Goal: Task Accomplishment & Management: Manage account settings

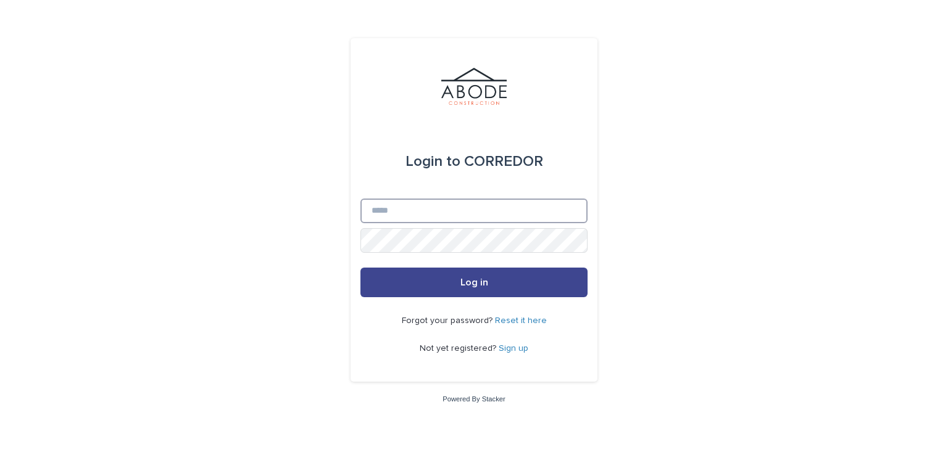
type input "**********"
click at [500, 289] on button "Log in" at bounding box center [473, 283] width 227 height 30
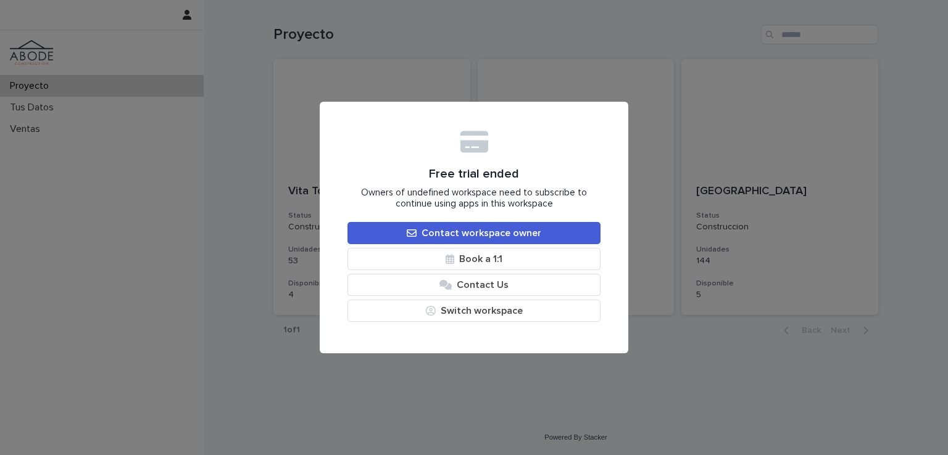
click at [655, 369] on div "Free trial ended Owners of undefined workspace need to subscribe to continue us…" at bounding box center [474, 227] width 948 height 455
click at [512, 313] on button "Switch workspace" at bounding box center [473, 311] width 253 height 22
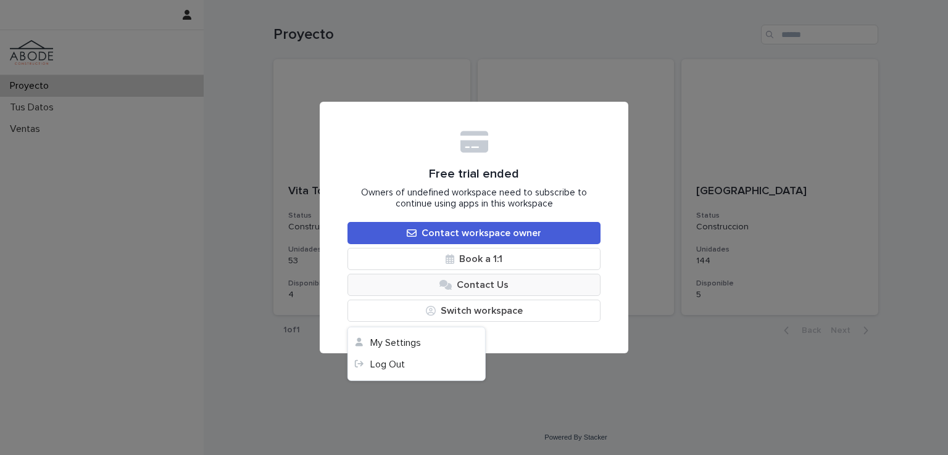
click at [484, 283] on span "Contact Us" at bounding box center [483, 285] width 52 height 10
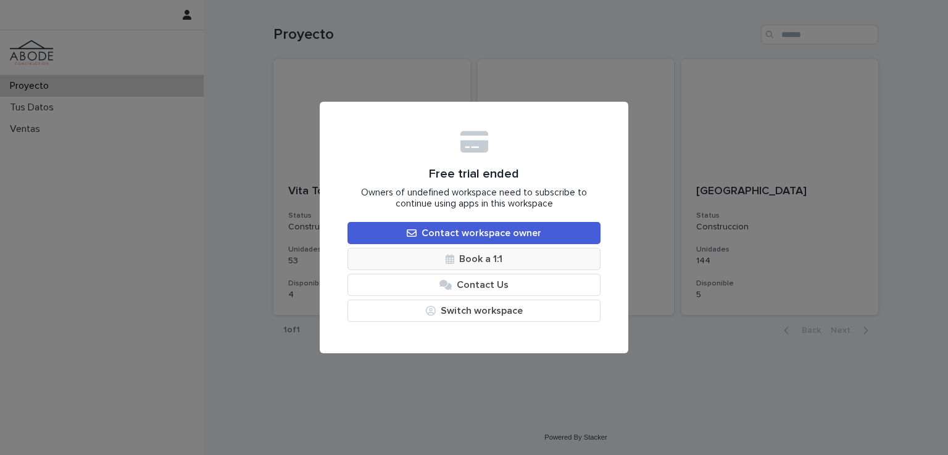
click at [480, 255] on span "Book a 1:1" at bounding box center [480, 259] width 43 height 10
click at [461, 259] on span "Book a 1:1" at bounding box center [480, 259] width 43 height 10
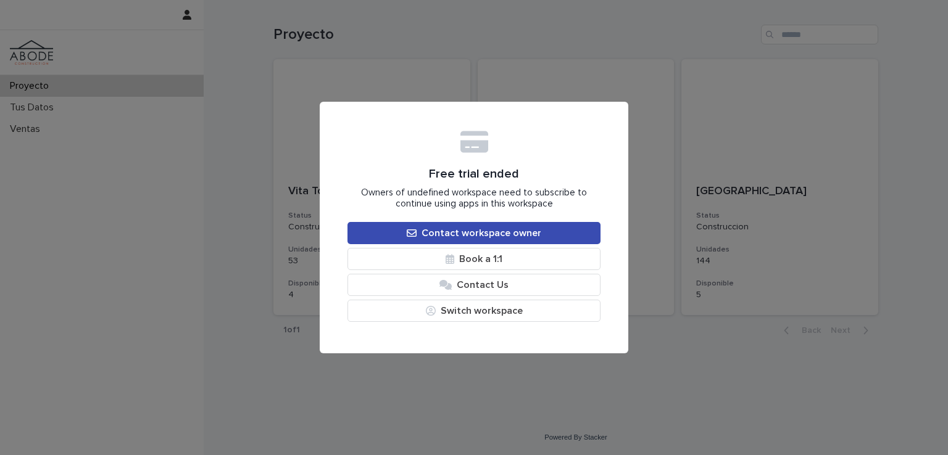
click at [457, 228] on link "Contact workspace owner" at bounding box center [473, 233] width 253 height 22
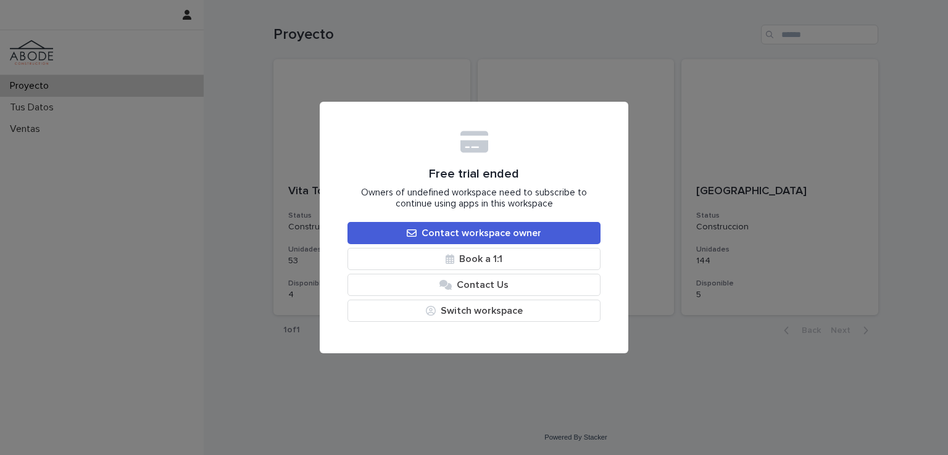
drag, startPoint x: 153, startPoint y: 155, endPoint x: 126, endPoint y: 188, distance: 42.5
click at [151, 155] on div "Free trial ended Owners of undefined workspace need to subscribe to continue us…" at bounding box center [474, 227] width 948 height 455
click at [39, 144] on div "Free trial ended Owners of undefined workspace need to subscribe to continue us…" at bounding box center [474, 227] width 948 height 455
click at [41, 101] on div "Free trial ended Owners of undefined workspace need to subscribe to continue us…" at bounding box center [474, 227] width 948 height 455
click at [39, 98] on div "Free trial ended Owners of undefined workspace need to subscribe to continue us…" at bounding box center [474, 227] width 948 height 455
